Goal: Task Accomplishment & Management: Use online tool/utility

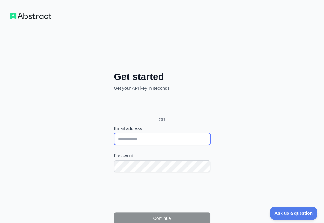
click at [114, 133] on input "Email address" at bounding box center [162, 139] width 96 height 12
paste input "**********"
type input "**********"
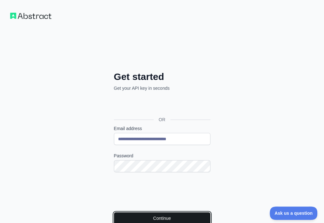
click at [114, 212] on button "Continue" at bounding box center [162, 218] width 96 height 12
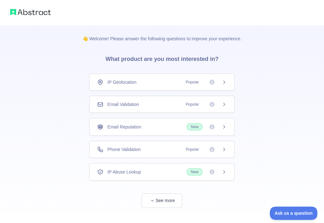
click at [166, 102] on div "Email Validation Popular" at bounding box center [161, 104] width 129 height 6
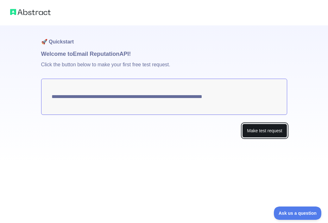
click at [264, 128] on button "Make test request" at bounding box center [264, 131] width 45 height 14
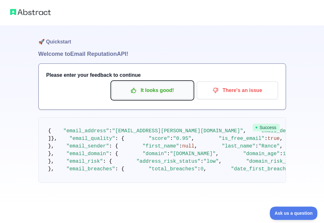
click at [152, 88] on p "It looks good!" at bounding box center [152, 90] width 72 height 11
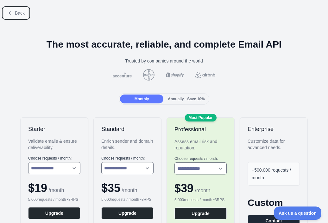
click at [21, 13] on span "Back" at bounding box center [20, 12] width 10 height 5
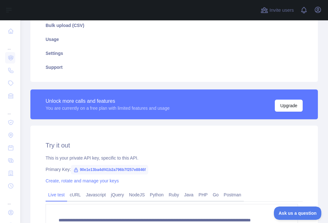
scroll to position [127, 0]
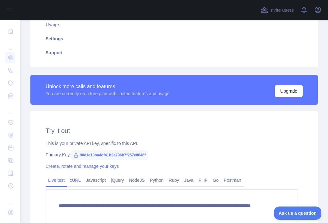
click at [124, 154] on span "90e1e13ba4df41b2a796b7f257e8846f" at bounding box center [109, 155] width 77 height 10
copy span "90e1e13ba4df41b2a796b7f257e8846f"
